Goal: Information Seeking & Learning: Check status

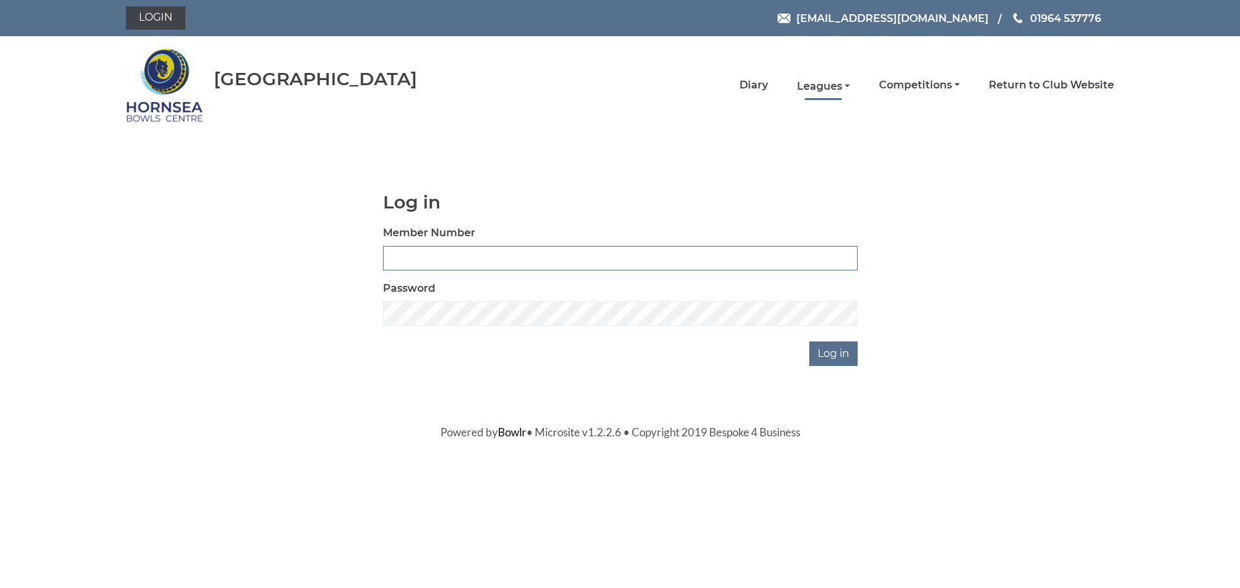
type input "0320"
click at [823, 85] on link "Leagues" at bounding box center [823, 86] width 53 height 14
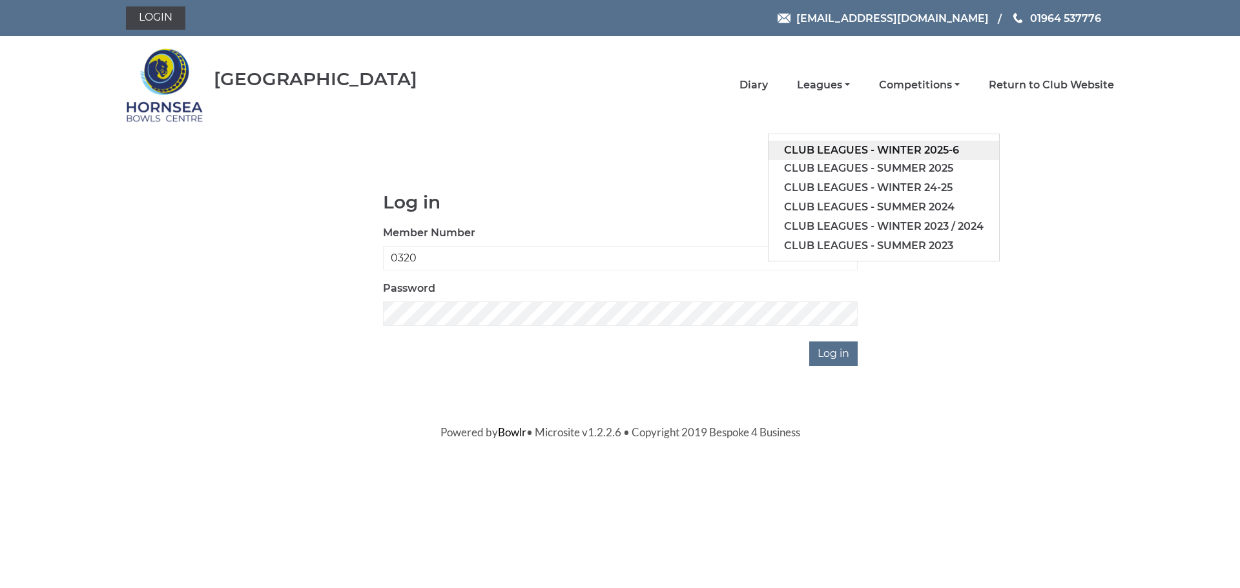
click at [839, 147] on link "Club leagues - Winter 2025-6" at bounding box center [883, 150] width 230 height 19
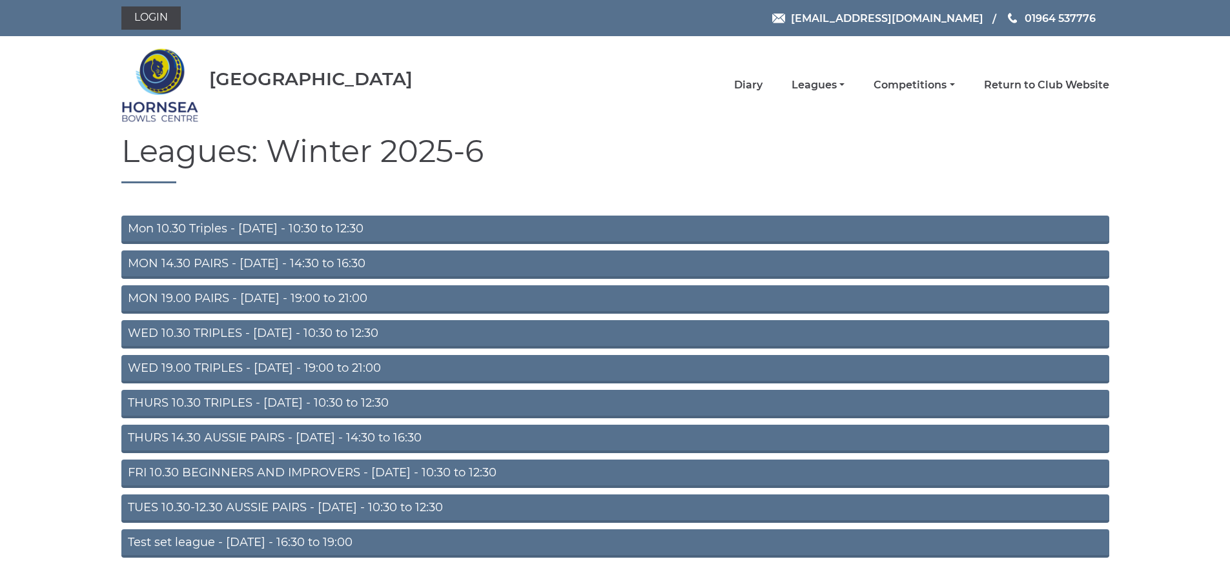
click at [229, 294] on link "MON 19.00 PAIRS - Monday - 19:00 to 21:00" at bounding box center [615, 299] width 988 height 28
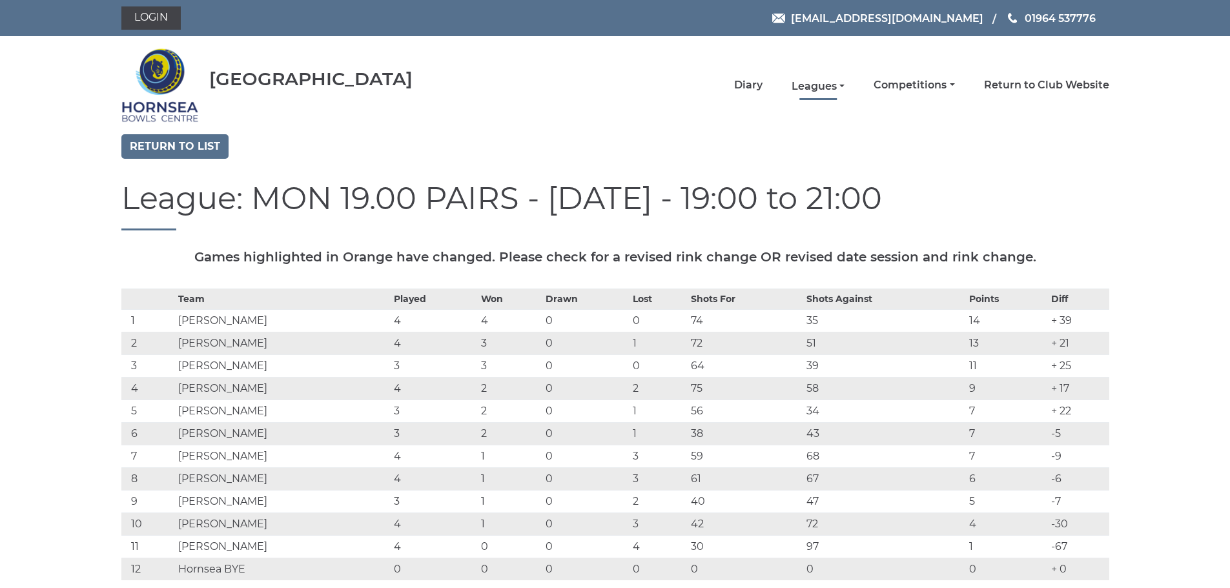
click at [806, 84] on link "Leagues" at bounding box center [818, 86] width 53 height 14
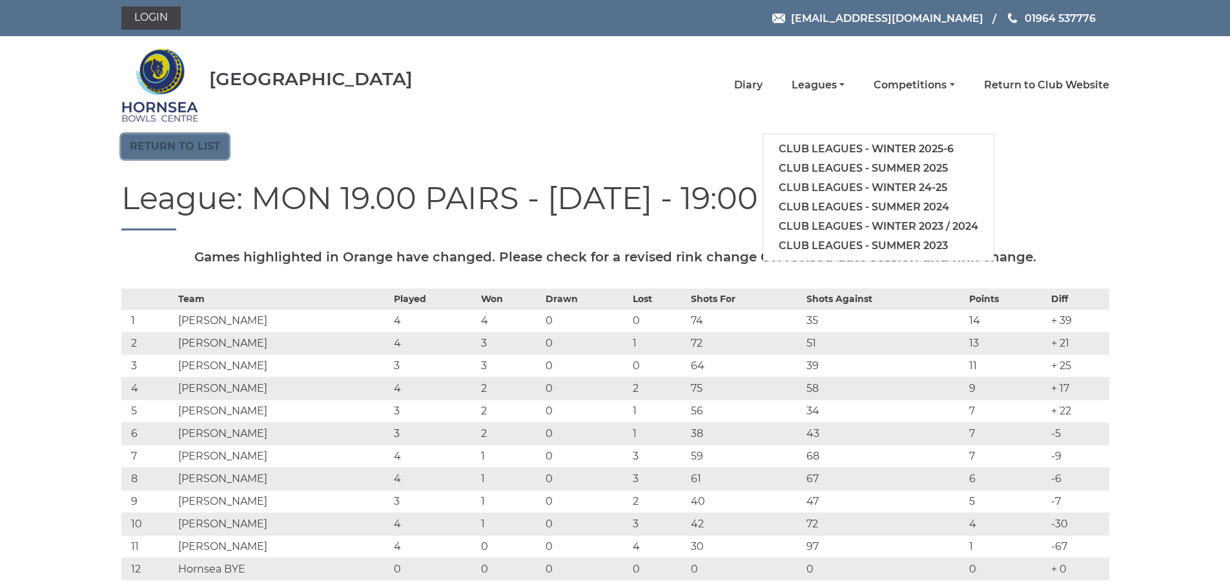
click at [187, 143] on link "Return to list" at bounding box center [174, 146] width 107 height 25
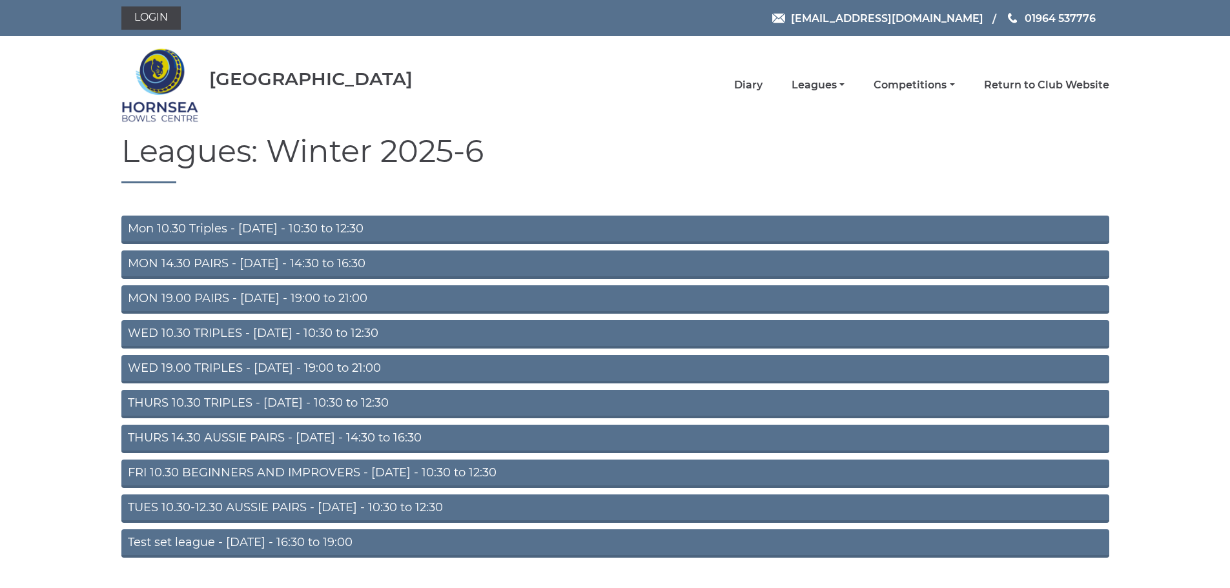
click at [214, 365] on link "WED 19.00 TRIPLES - Wednesday - 19:00 to 21:00" at bounding box center [615, 369] width 988 height 28
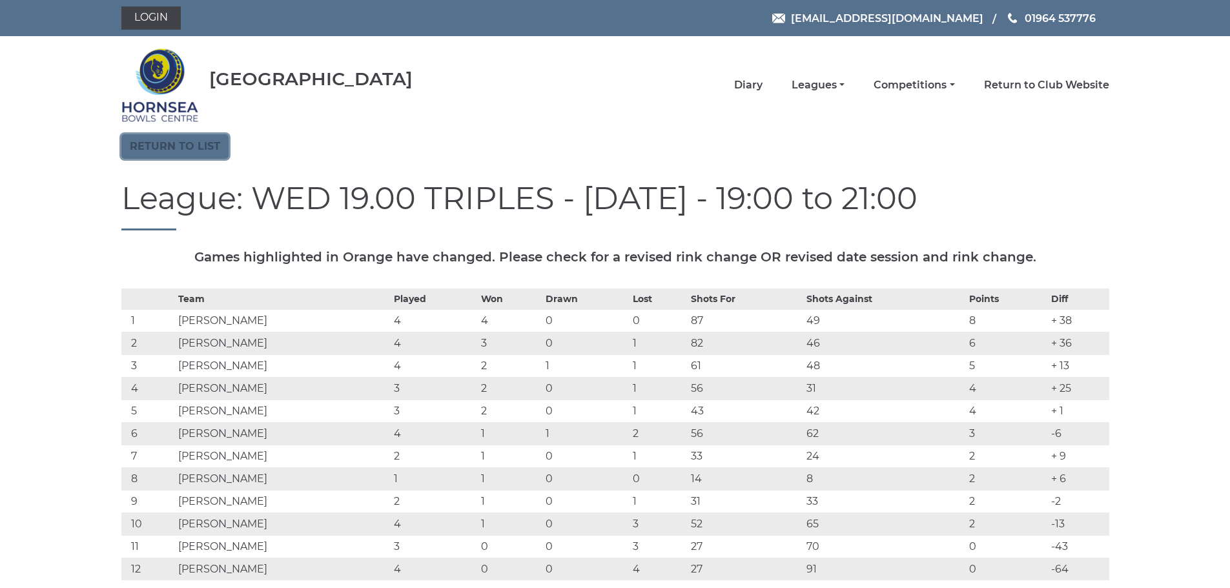
click at [174, 146] on link "Return to list" at bounding box center [174, 146] width 107 height 25
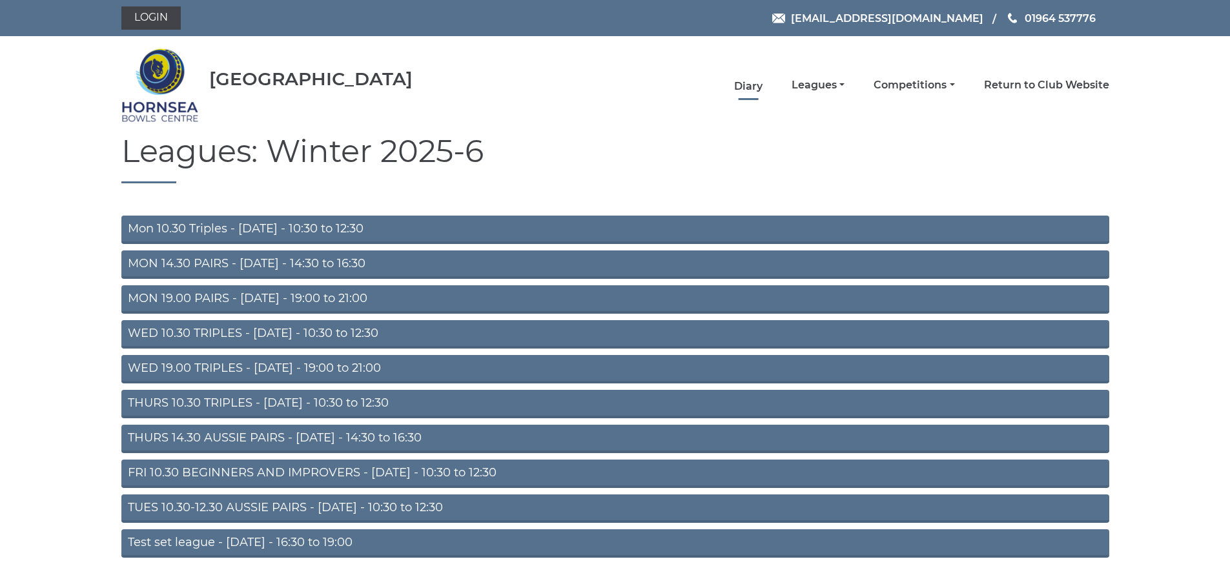
click at [750, 86] on link "Diary" at bounding box center [748, 86] width 28 height 14
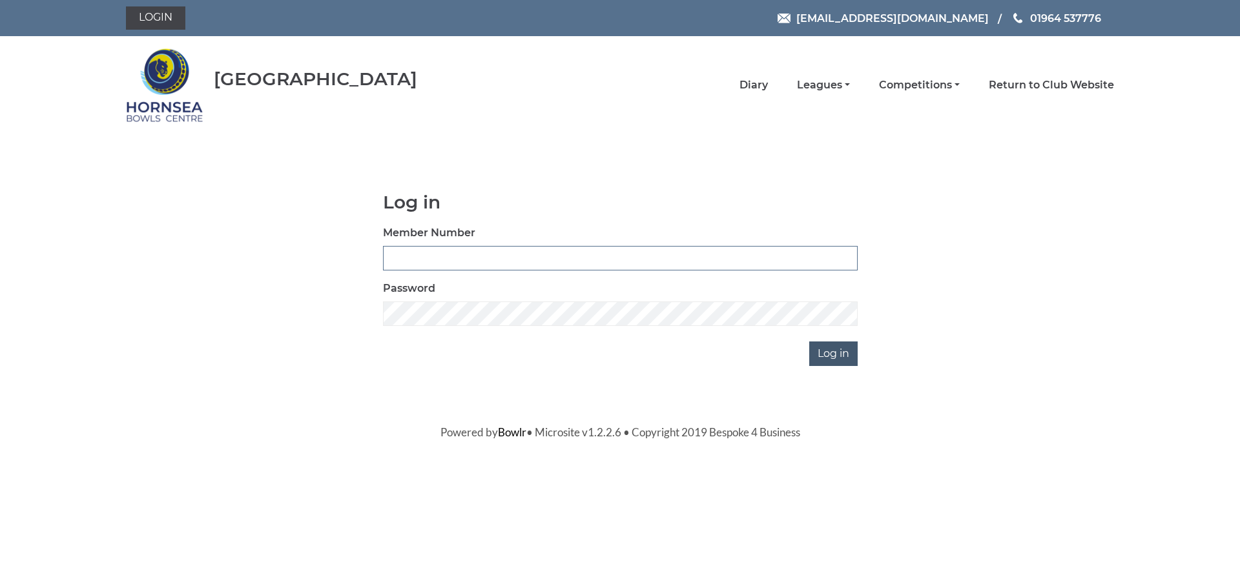
type input "0320"
click at [833, 353] on input "Log in" at bounding box center [833, 354] width 48 height 25
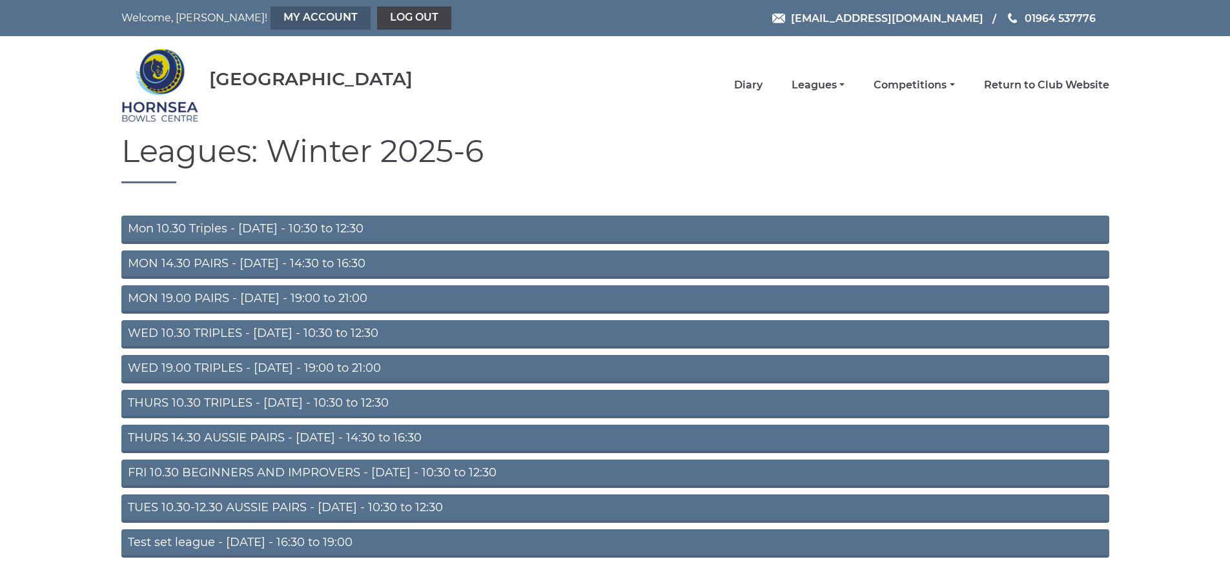
click at [271, 12] on link "My Account" at bounding box center [321, 17] width 100 height 23
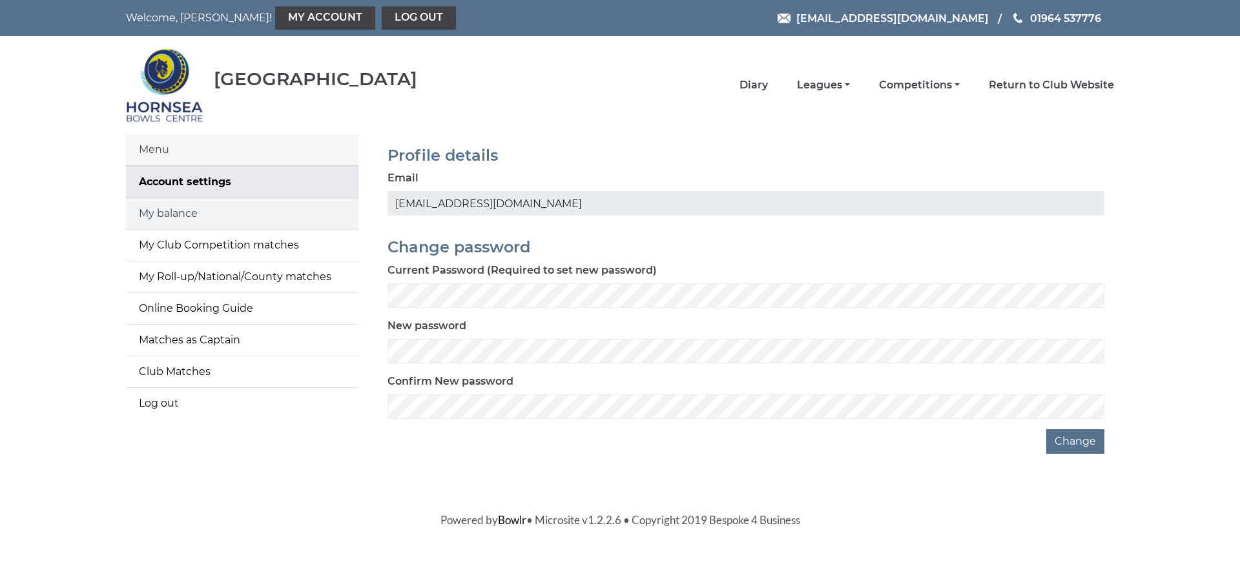
click at [181, 210] on link "My balance" at bounding box center [242, 213] width 232 height 31
